Goal: Task Accomplishment & Management: Manage account settings

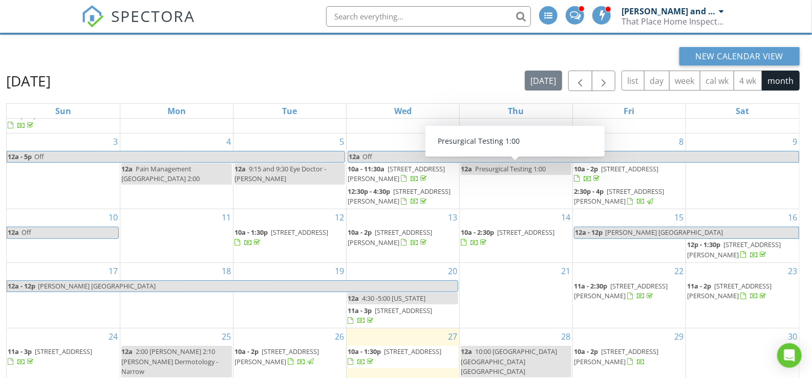
scroll to position [59, 0]
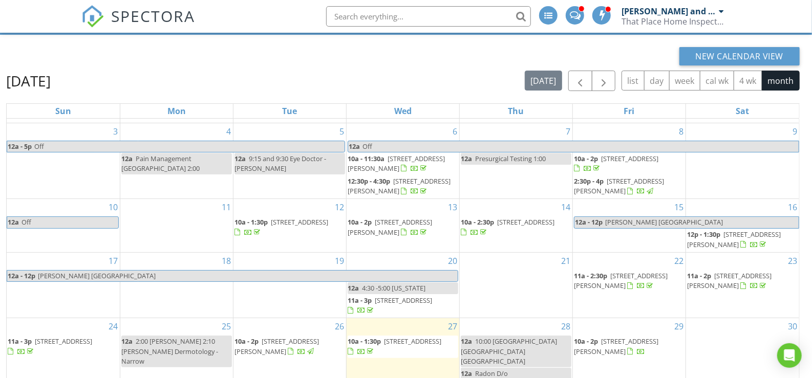
click at [384, 346] on span "[STREET_ADDRESS]" at bounding box center [412, 341] width 57 height 9
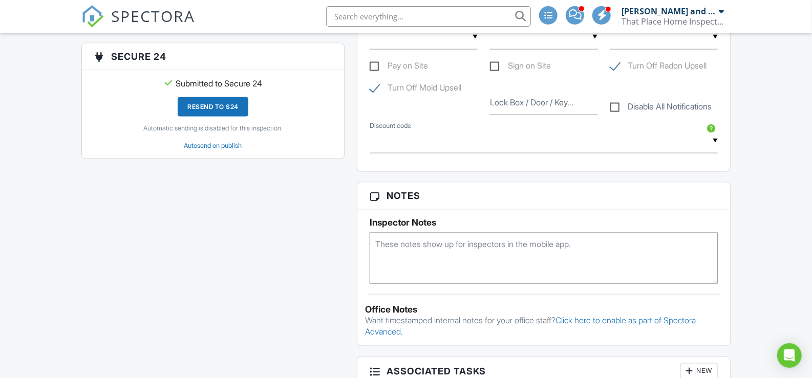
scroll to position [848, 0]
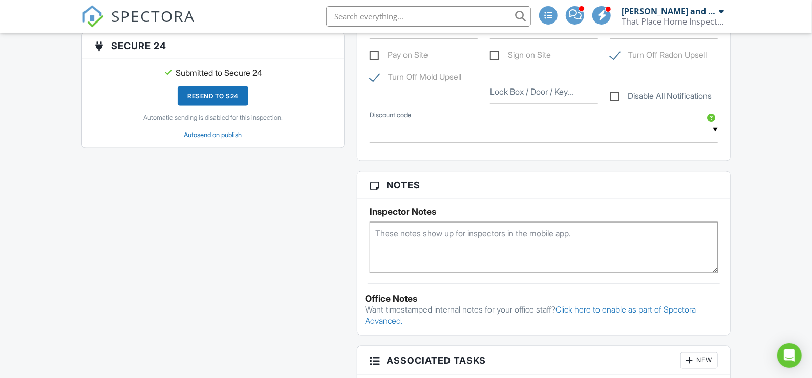
click at [414, 235] on textarea at bounding box center [543, 247] width 348 height 51
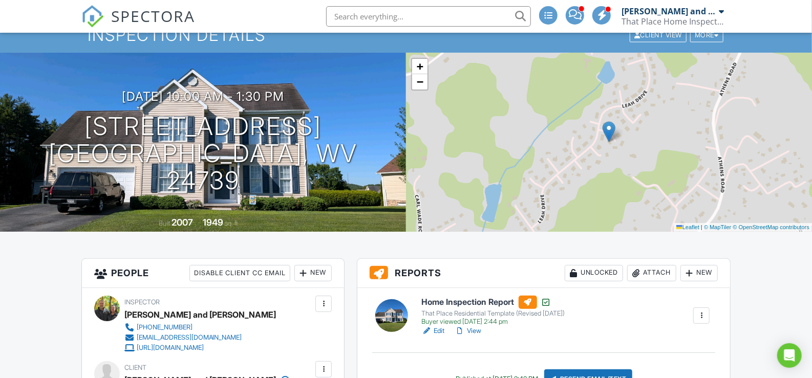
scroll to position [57, 0]
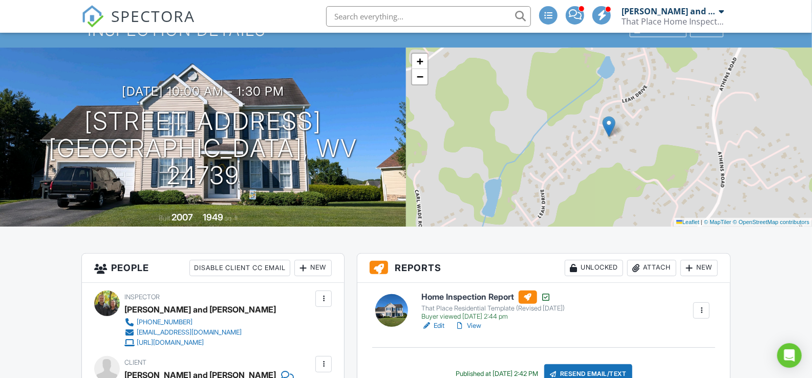
click at [477, 325] on link "View" at bounding box center [468, 326] width 27 height 10
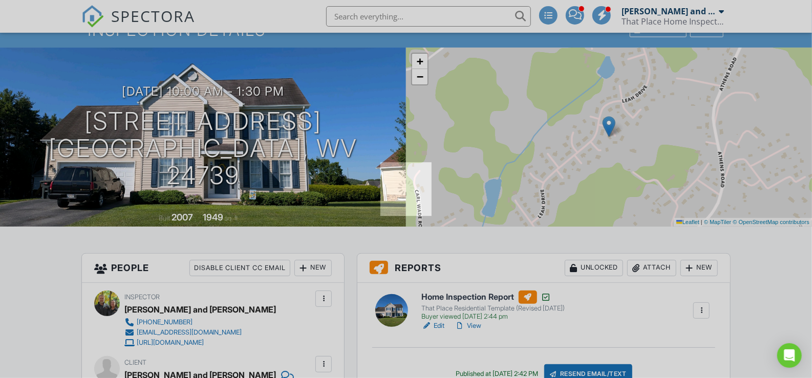
type textarea "fsbo 304-920-5025"
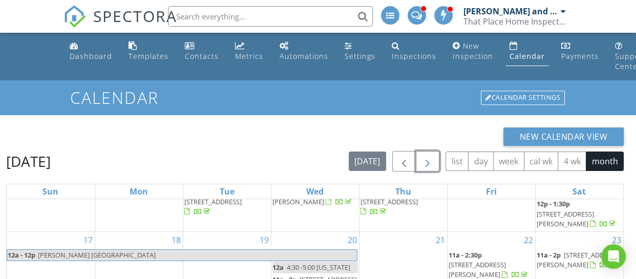
click at [425, 161] on span "button" at bounding box center [427, 162] width 12 height 12
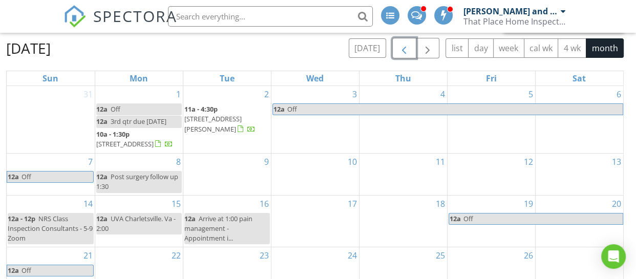
click at [404, 42] on span "button" at bounding box center [404, 48] width 12 height 12
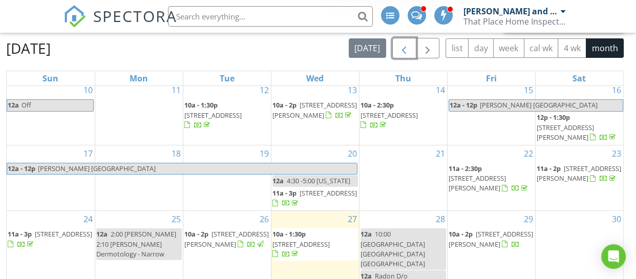
scroll to position [198, 0]
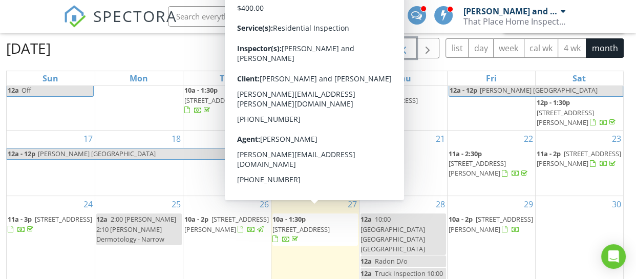
click at [312, 225] on span "136 Wilshire Cir, Princeton 24739" at bounding box center [300, 229] width 57 height 9
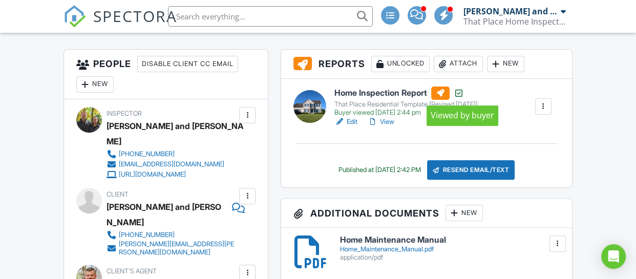
scroll to position [304, 0]
